Goal: Find specific page/section: Find specific page/section

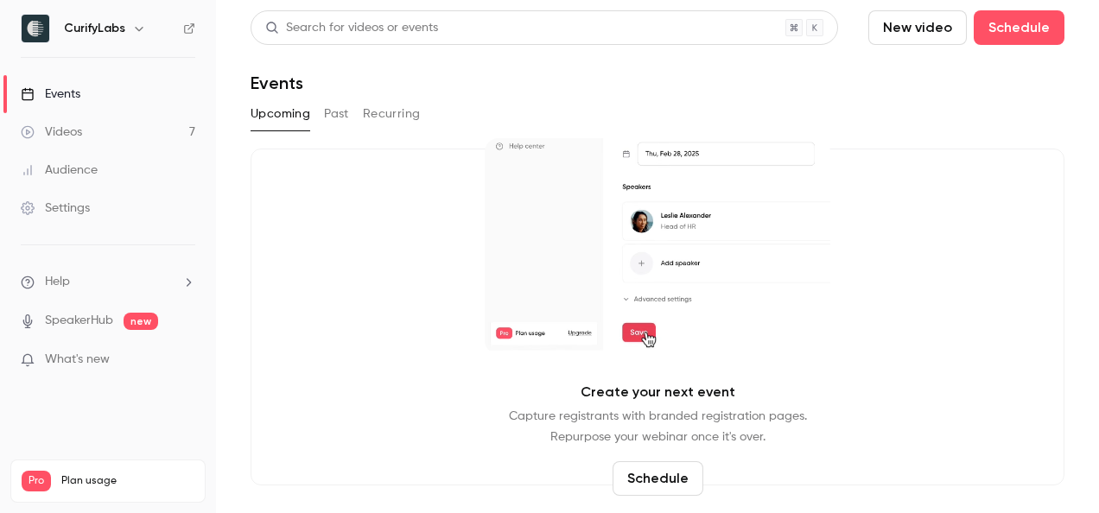
click at [328, 109] on button "Past" at bounding box center [336, 114] width 25 height 28
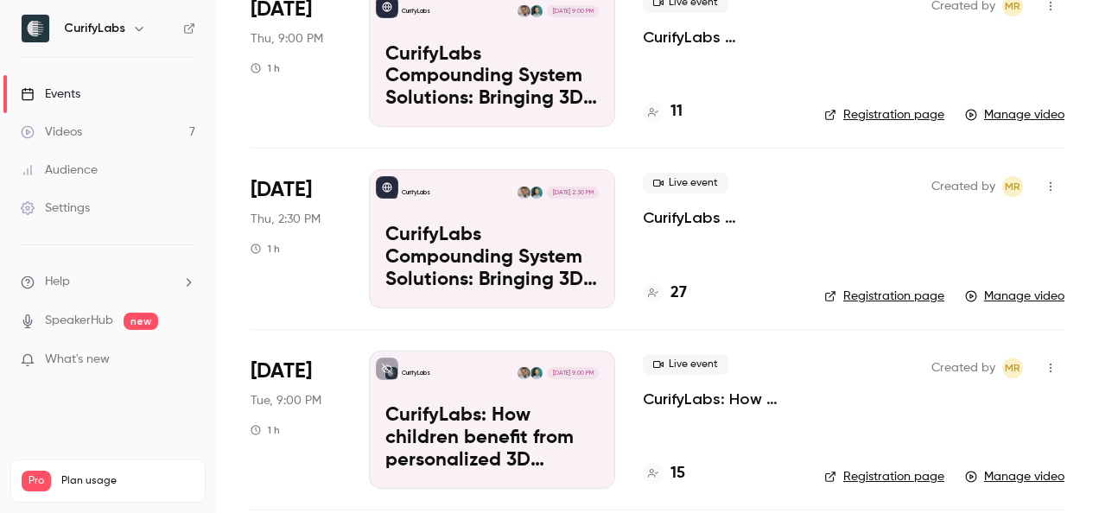
scroll to position [125, 0]
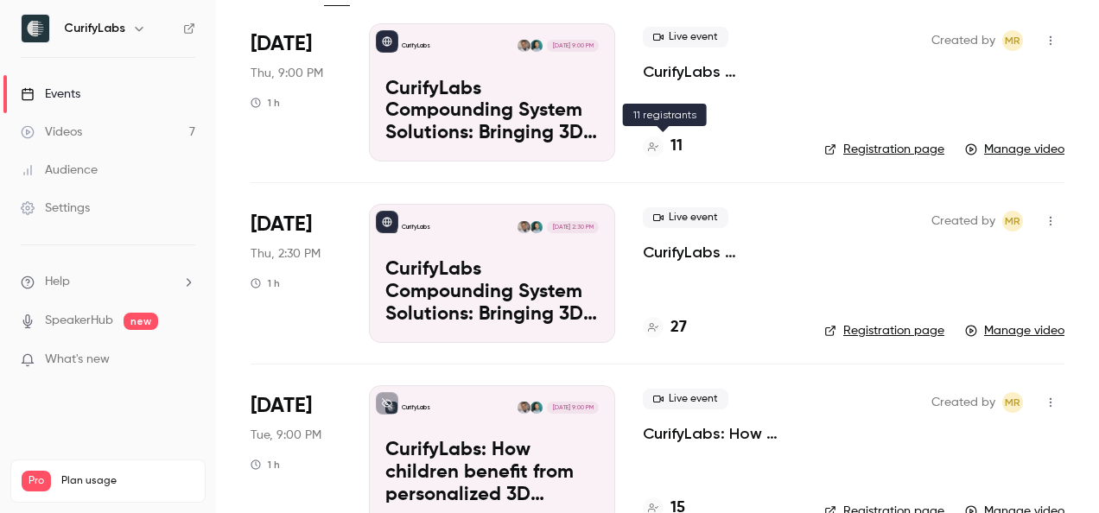
click at [672, 147] on h4 "11" at bounding box center [677, 146] width 12 height 23
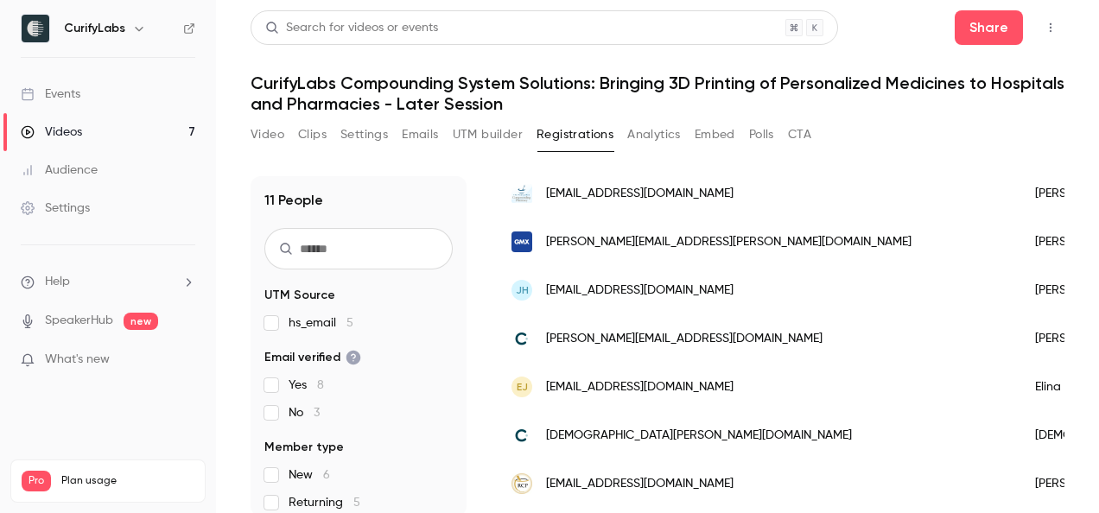
scroll to position [233, 0]
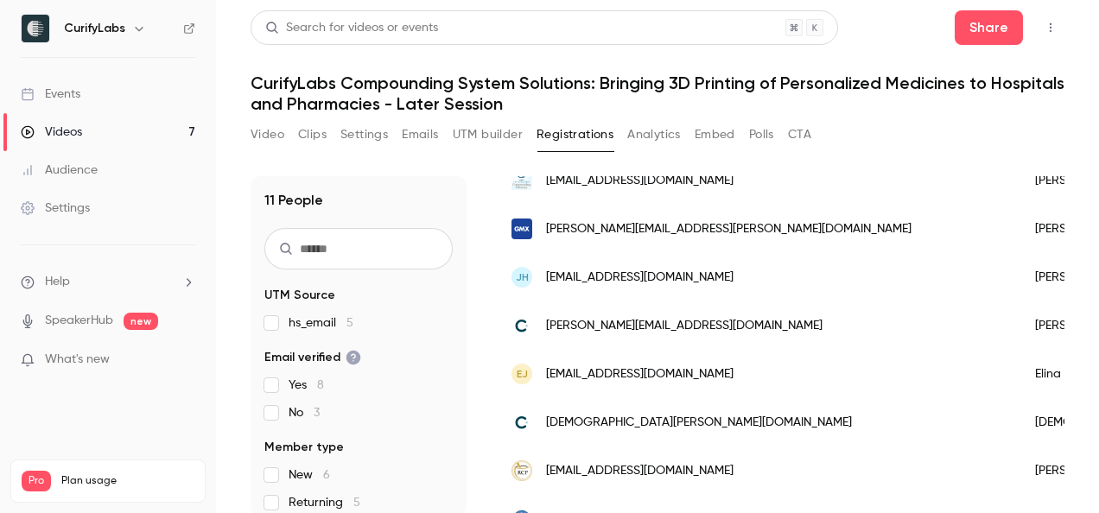
click at [640, 361] on div "EJ [EMAIL_ADDRESS][DOMAIN_NAME]" at bounding box center [756, 374] width 524 height 48
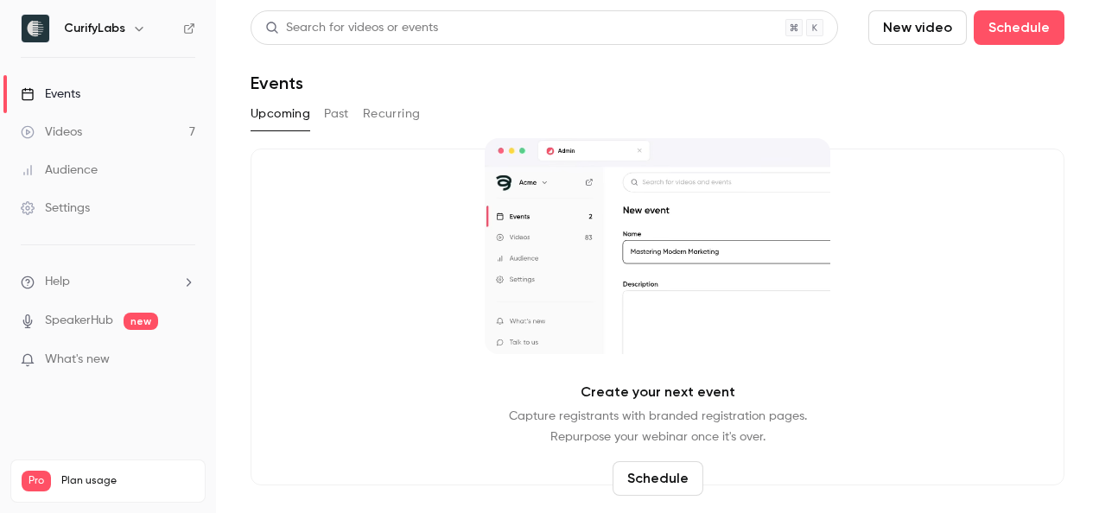
click at [333, 124] on button "Past" at bounding box center [336, 114] width 25 height 28
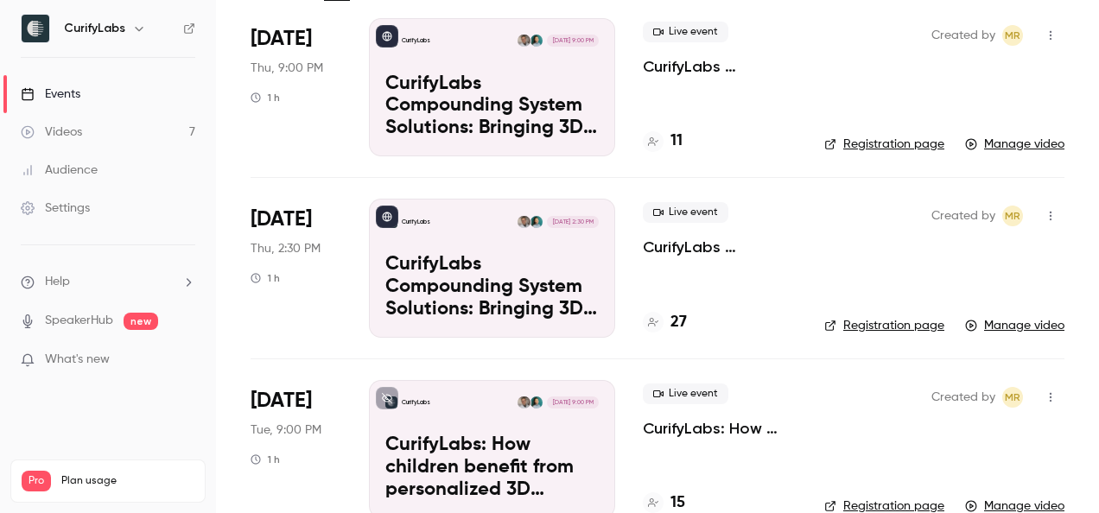
scroll to position [131, 0]
click at [668, 322] on div "27" at bounding box center [665, 321] width 44 height 23
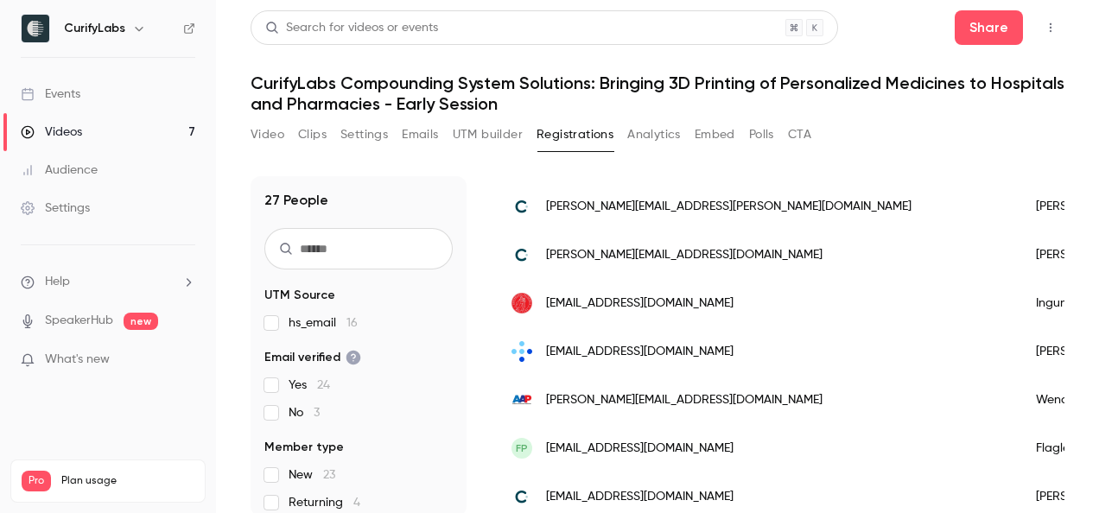
scroll to position [1066, 0]
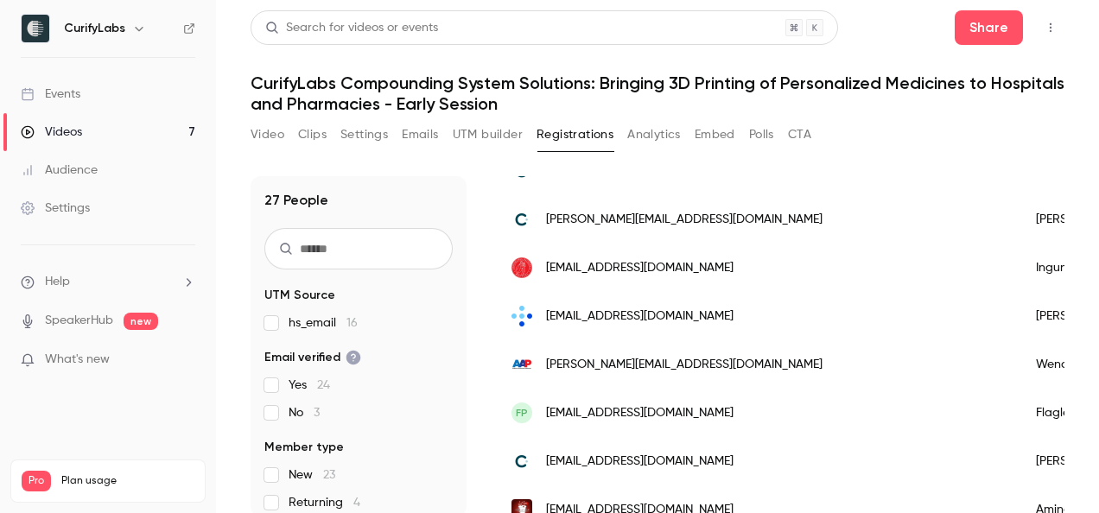
click at [609, 309] on span "sarfis@sahf.no" at bounding box center [640, 317] width 188 height 18
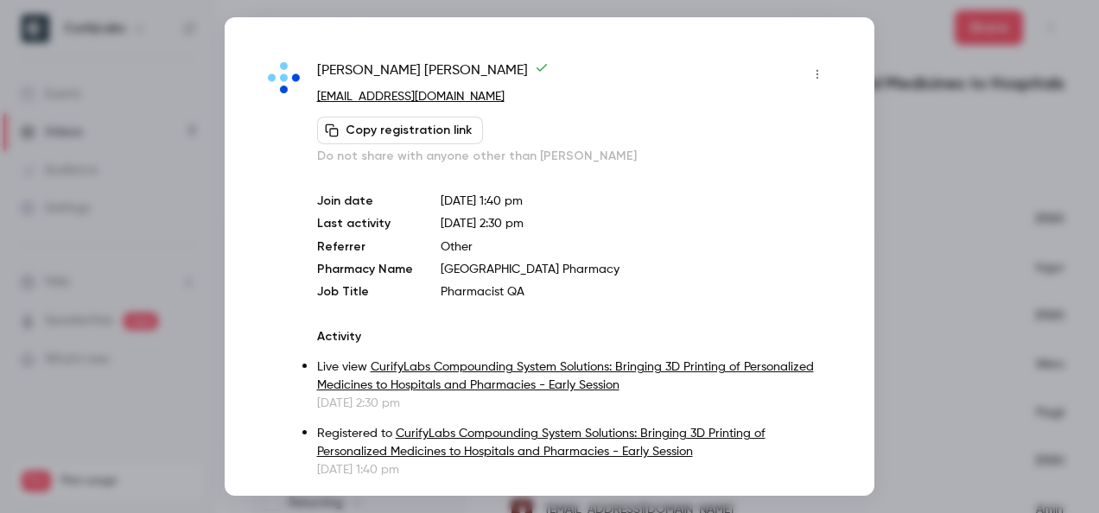
click at [892, 80] on div at bounding box center [549, 256] width 1099 height 513
